Goal: Communication & Community: Answer question/provide support

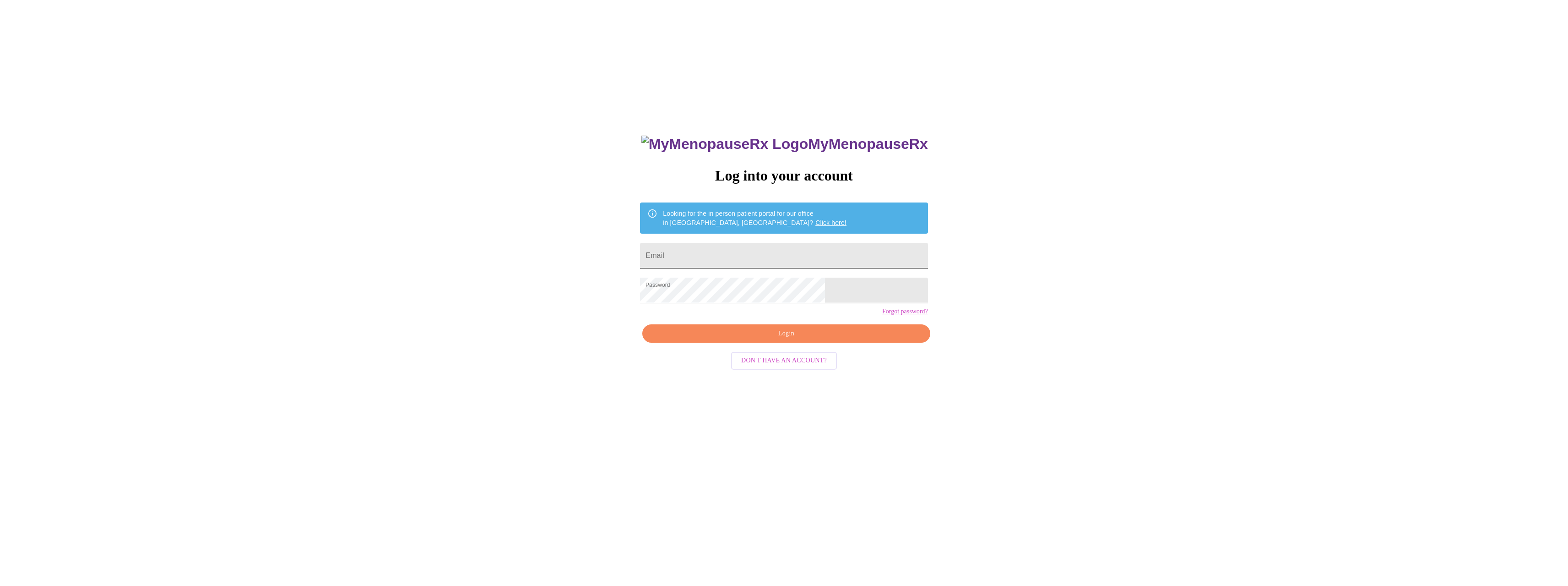
click at [720, 254] on input "Email" at bounding box center [784, 256] width 287 height 26
type input "laurie.peterson@gmail.com"
click at [775, 339] on span "Login" at bounding box center [786, 333] width 266 height 12
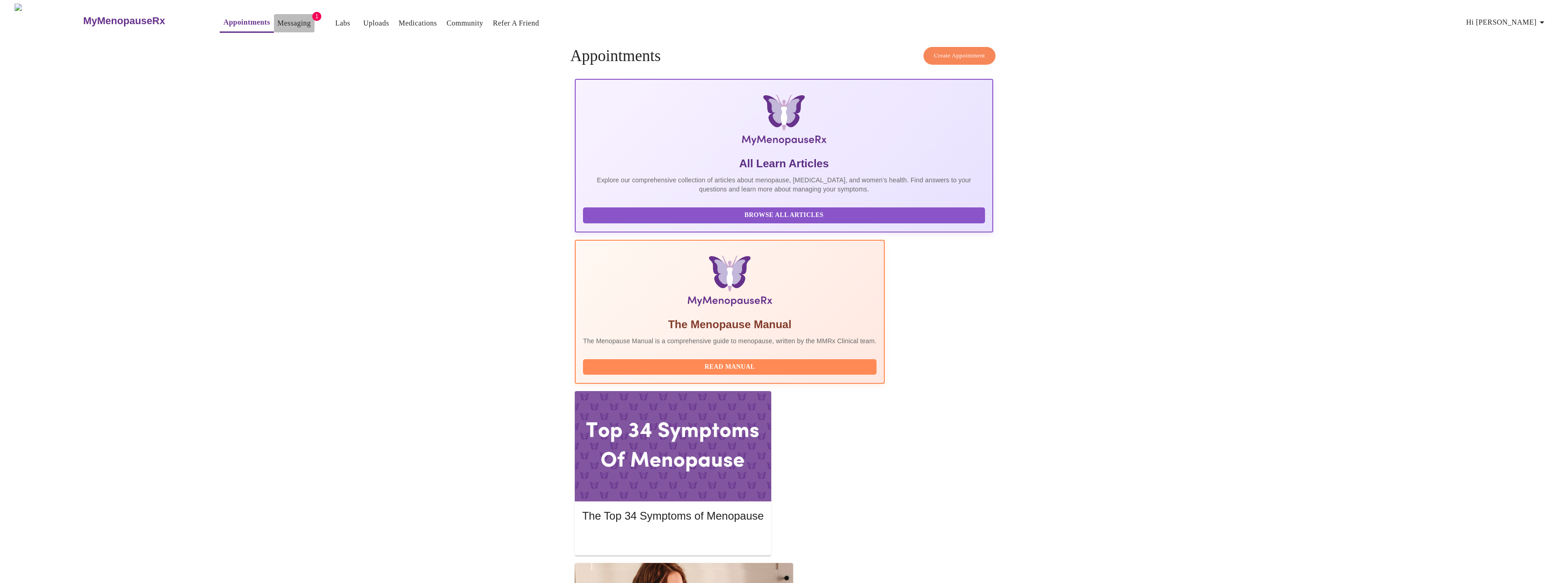
click at [278, 17] on link "Messaging" at bounding box center [294, 23] width 33 height 13
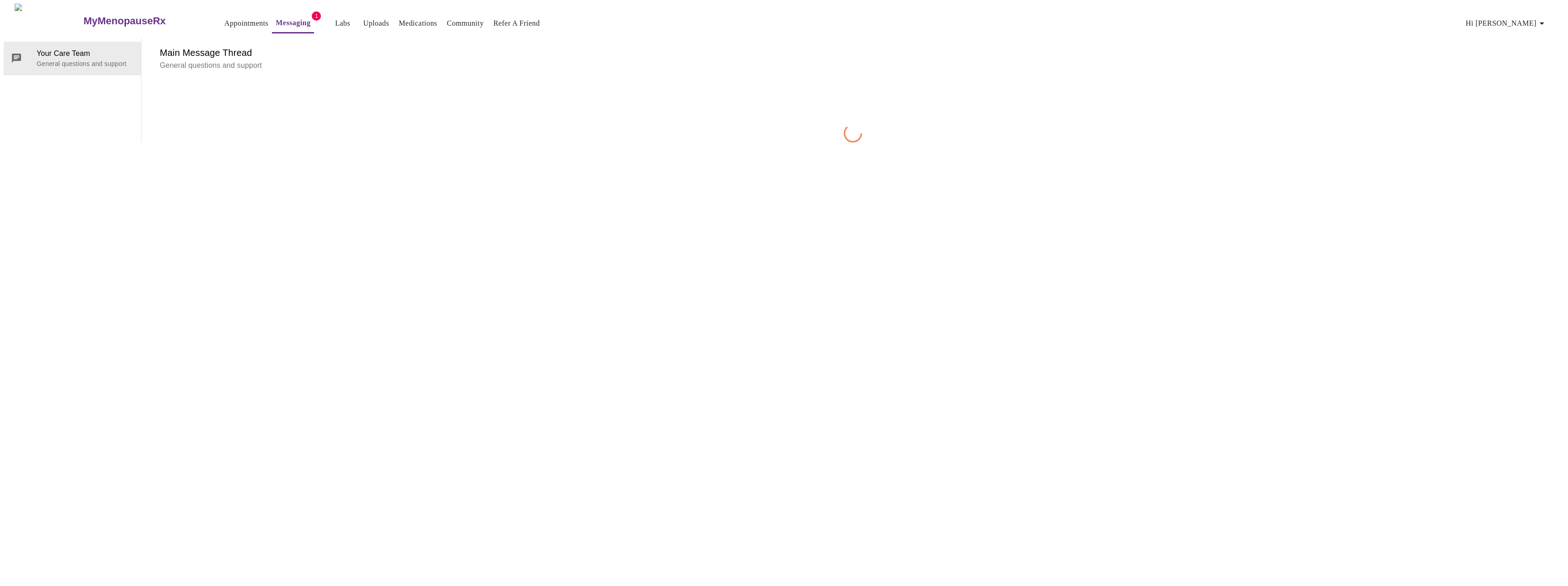
scroll to position [34, 0]
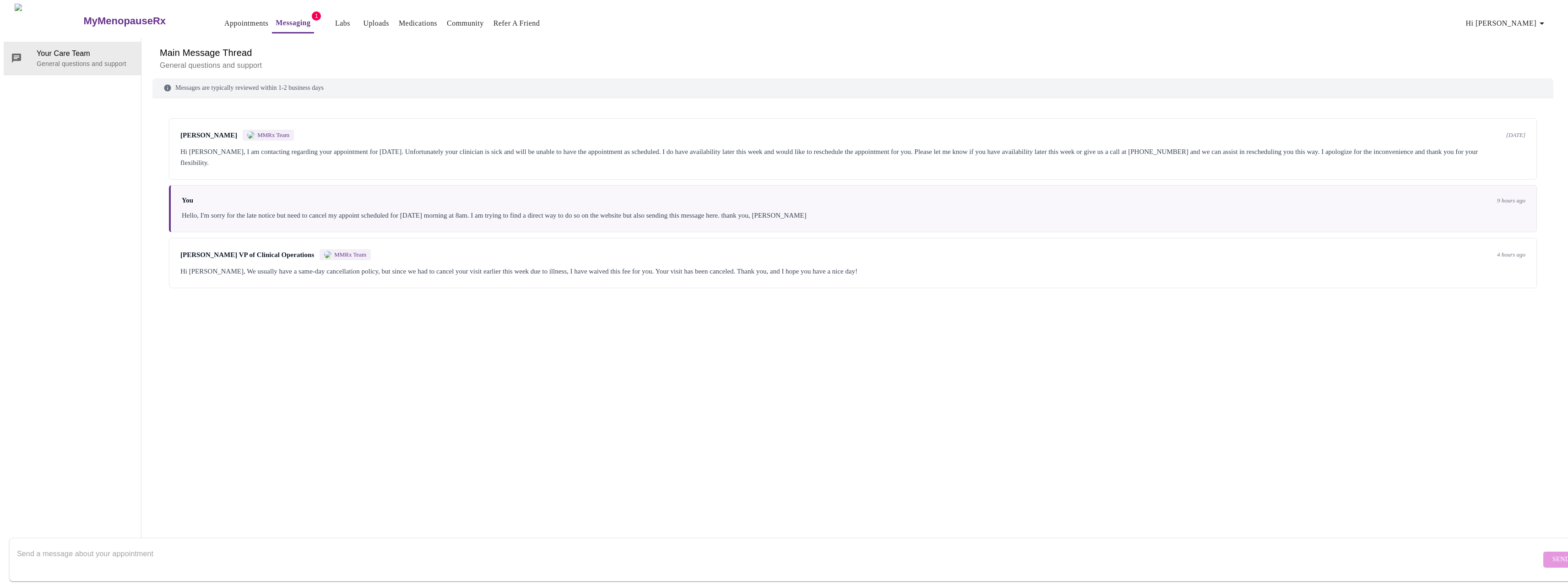
click at [92, 548] on textarea "Send a message about your appointment" at bounding box center [779, 559] width 1524 height 29
type textarea "thank you!"
click at [1552, 554] on span "Send" at bounding box center [1561, 559] width 18 height 12
